Goal: Find specific page/section: Find specific page/section

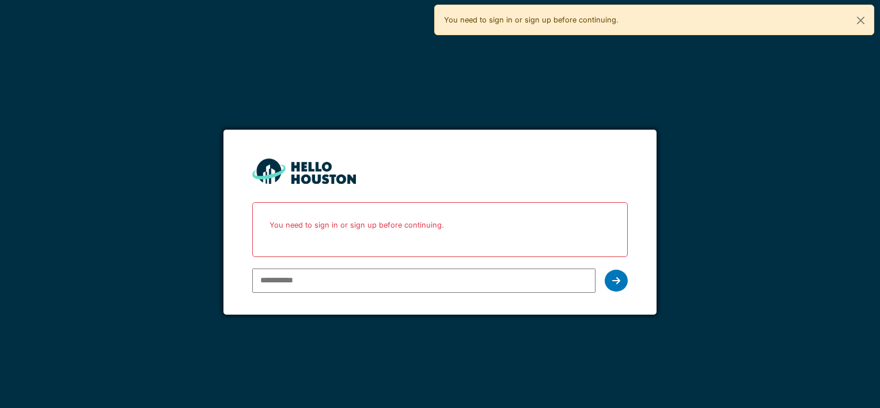
type input "**********"
click at [615, 276] on icon at bounding box center [616, 280] width 8 height 9
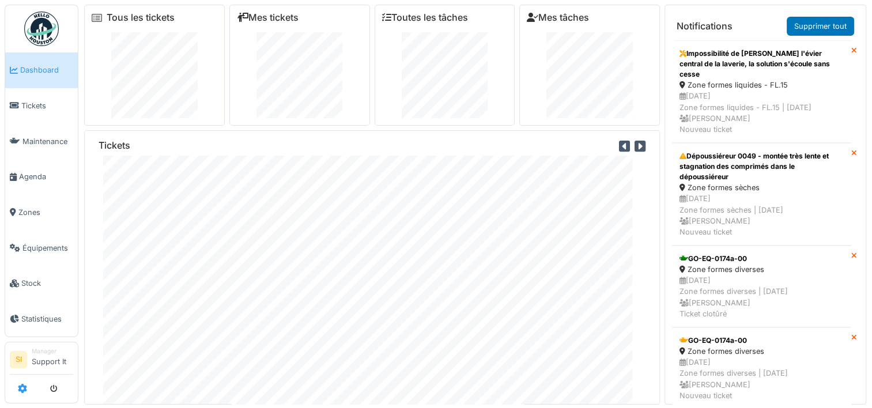
click at [25, 387] on icon at bounding box center [22, 388] width 9 height 9
